Goal: Transaction & Acquisition: Purchase product/service

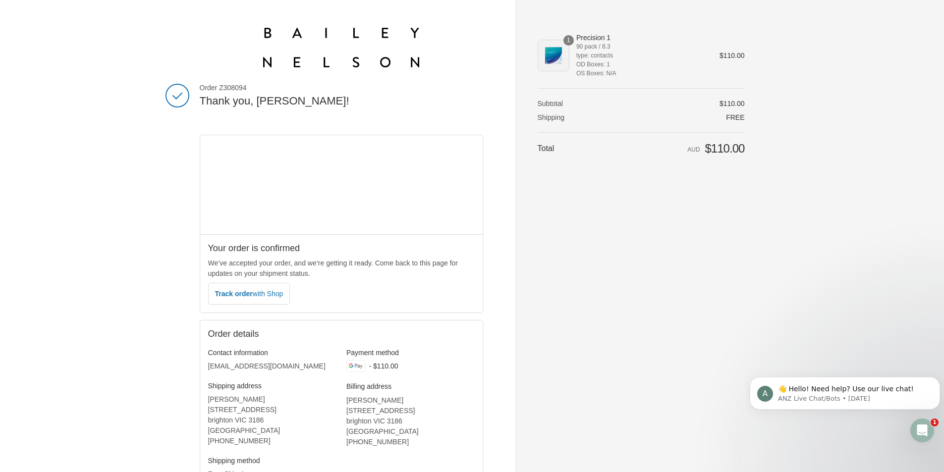
drag, startPoint x: 200, startPoint y: 87, endPoint x: 246, endPoint y: 90, distance: 46.2
click at [246, 90] on span "Order Z308094" at bounding box center [342, 87] width 284 height 9
copy span "Order Z308094"
